Goal: Transaction & Acquisition: Purchase product/service

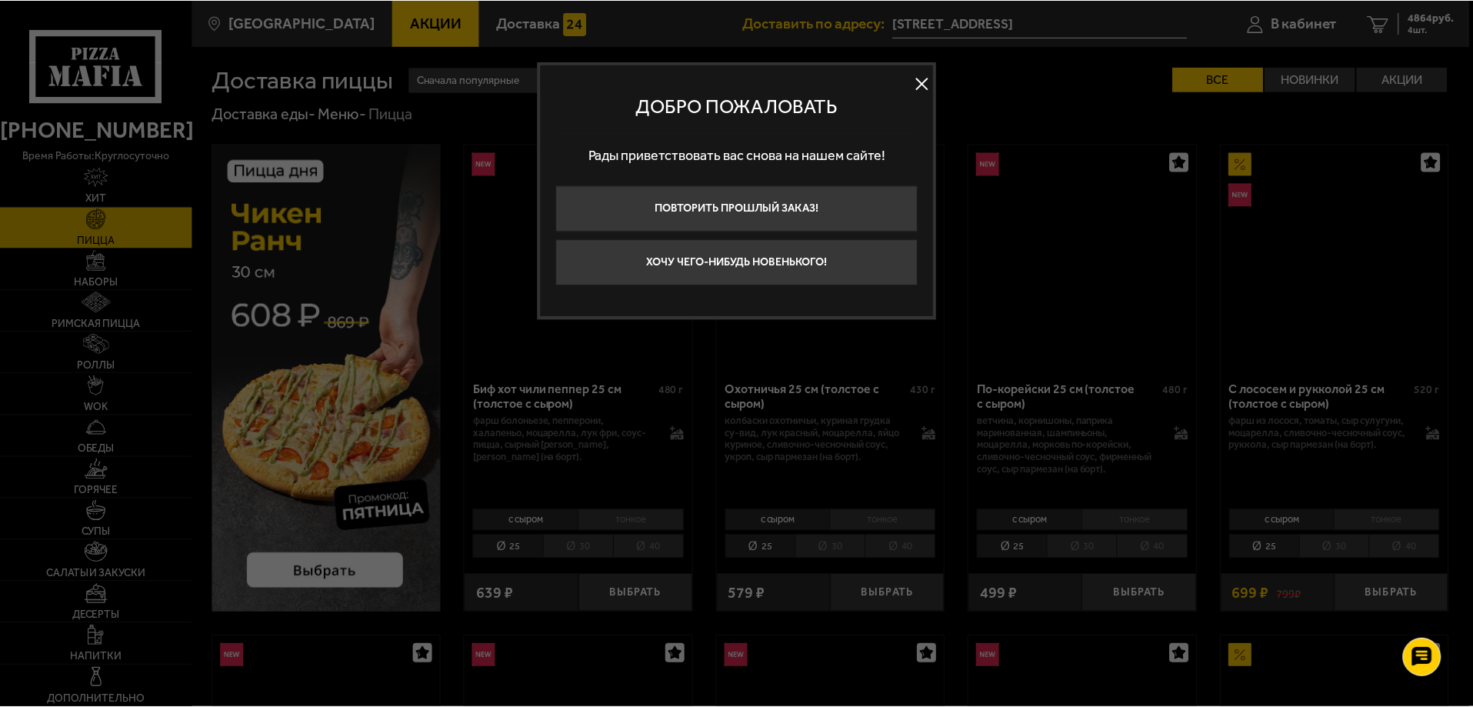
scroll to position [2769, 0]
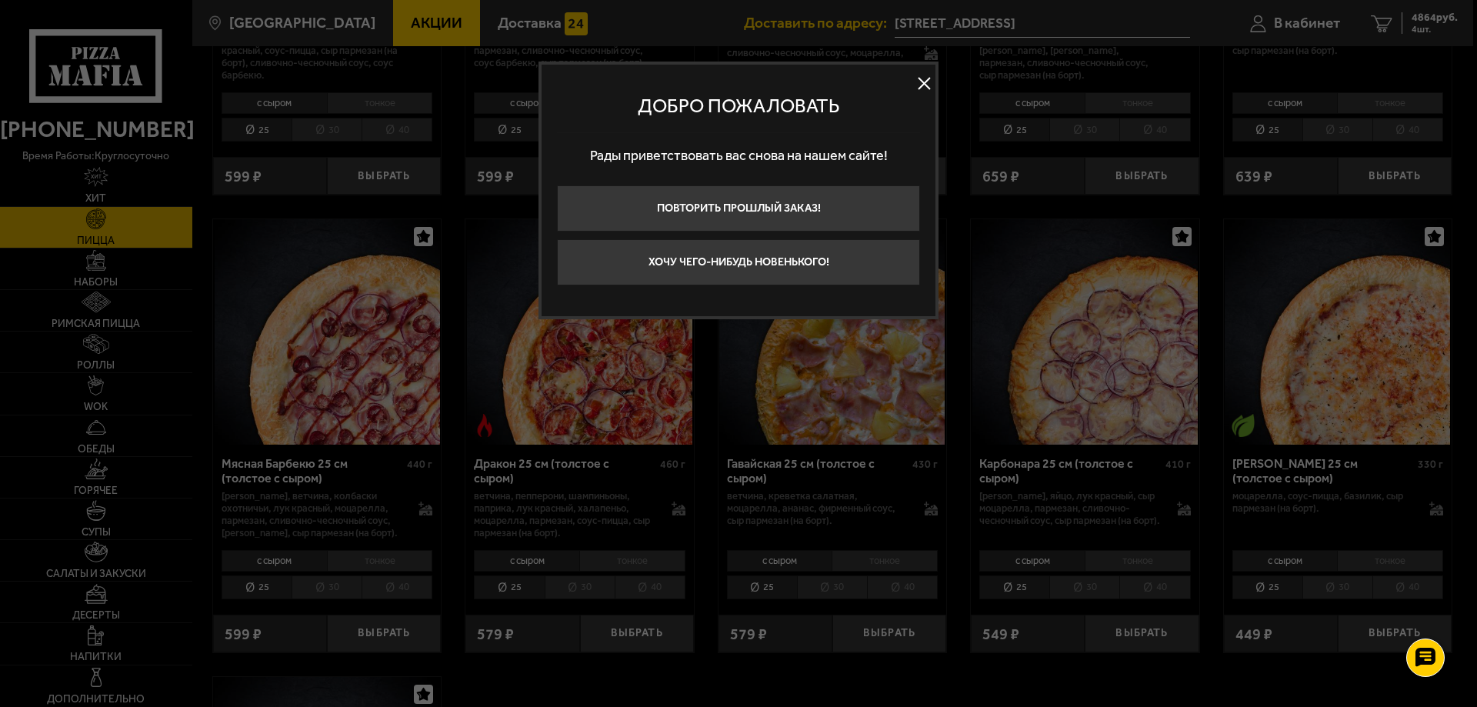
click at [925, 84] on button at bounding box center [923, 83] width 23 height 23
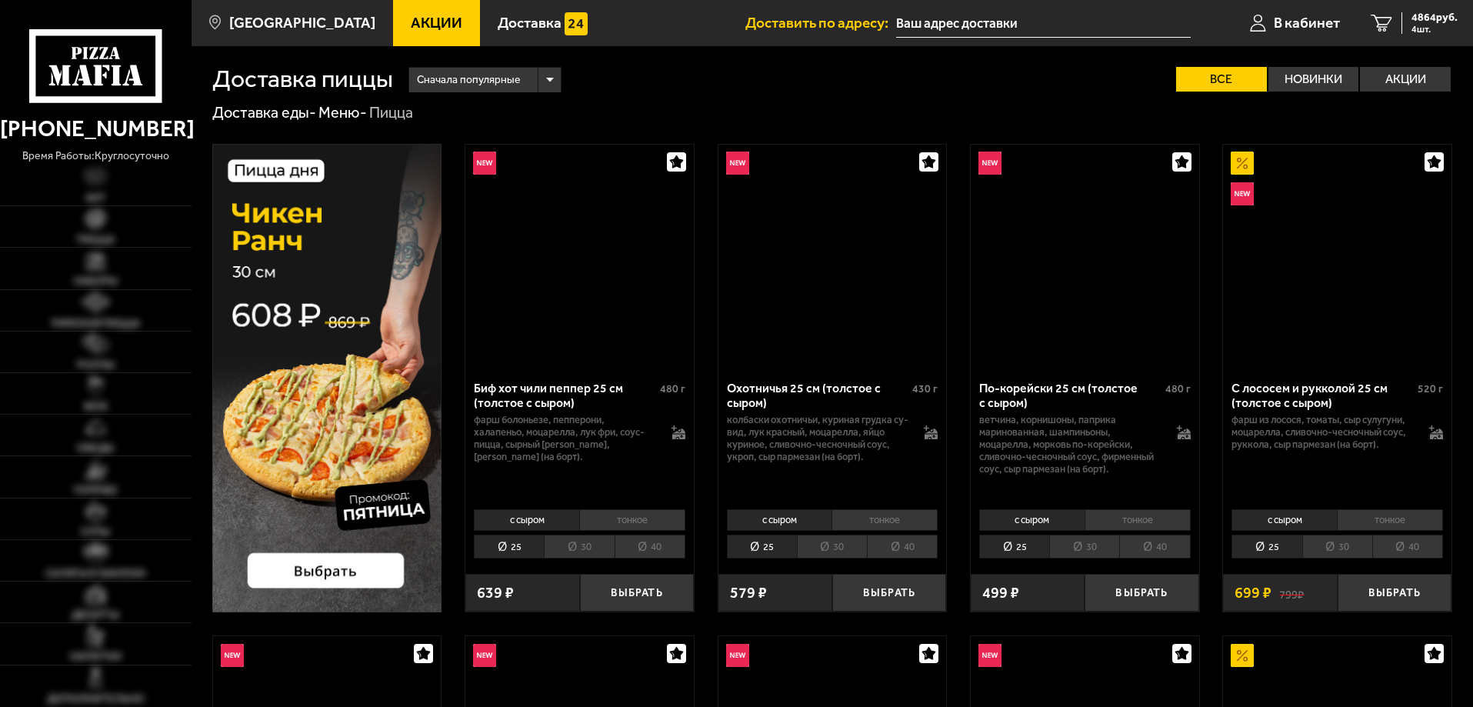
type input "[STREET_ADDRESS]"
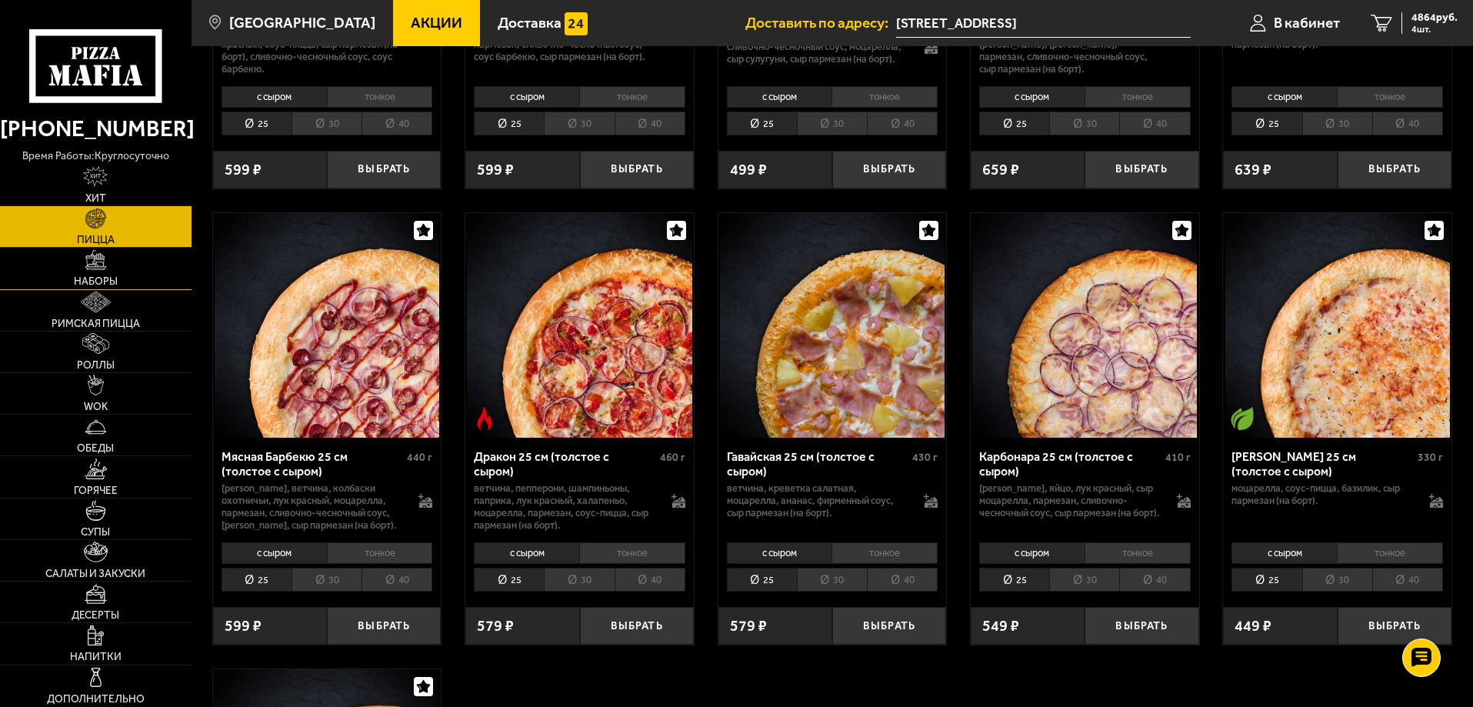
click at [115, 261] on link "Наборы" at bounding box center [96, 268] width 192 height 41
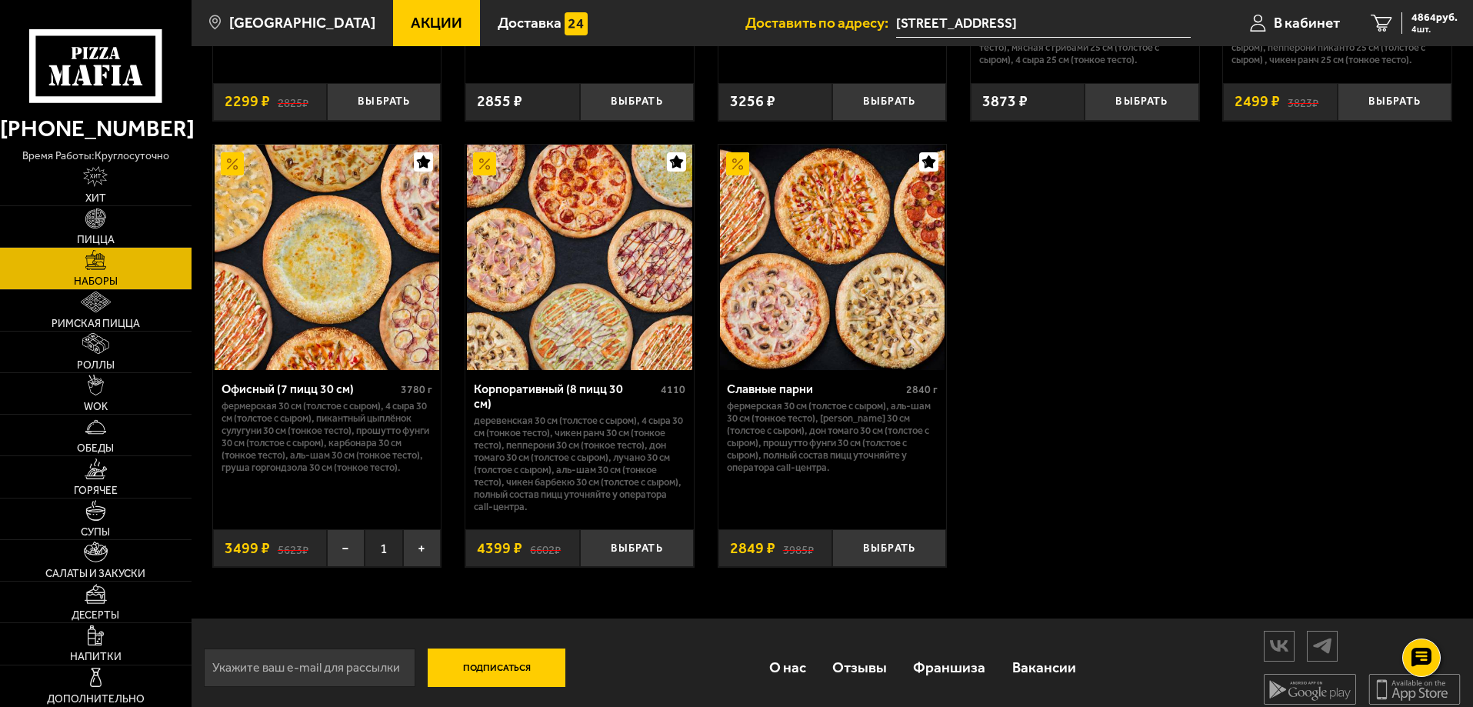
scroll to position [2374, 0]
